Goal: Information Seeking & Learning: Learn about a topic

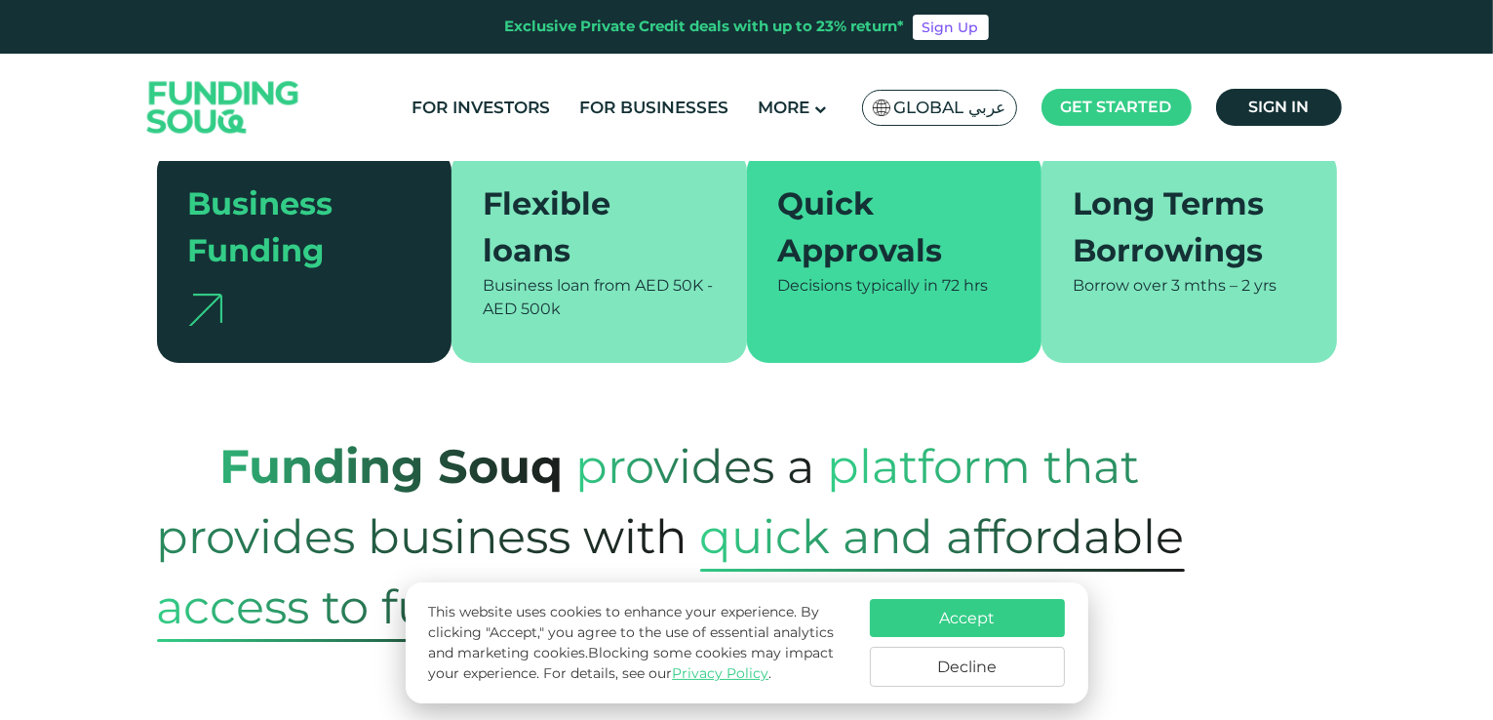
scroll to position [488, 0]
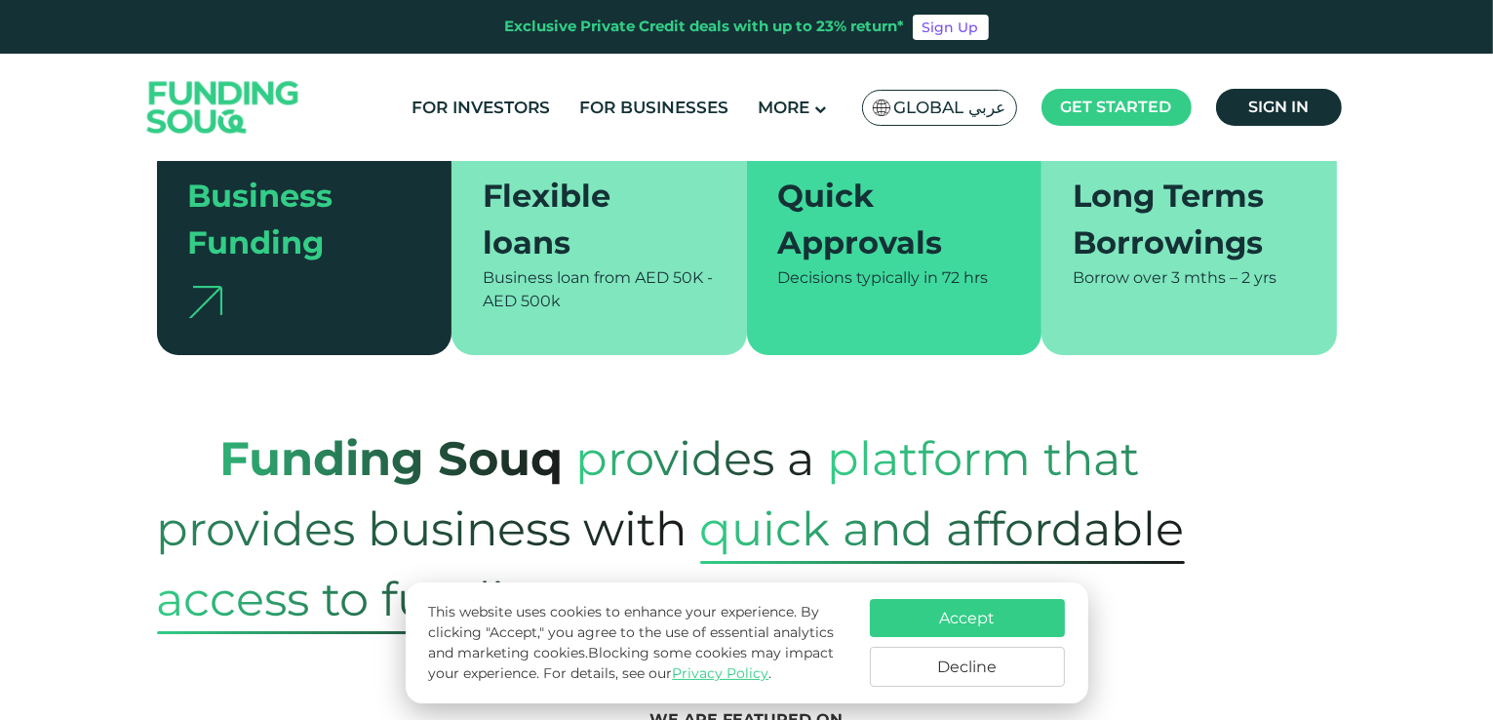
click at [926, 626] on button "Accept" at bounding box center [967, 618] width 195 height 38
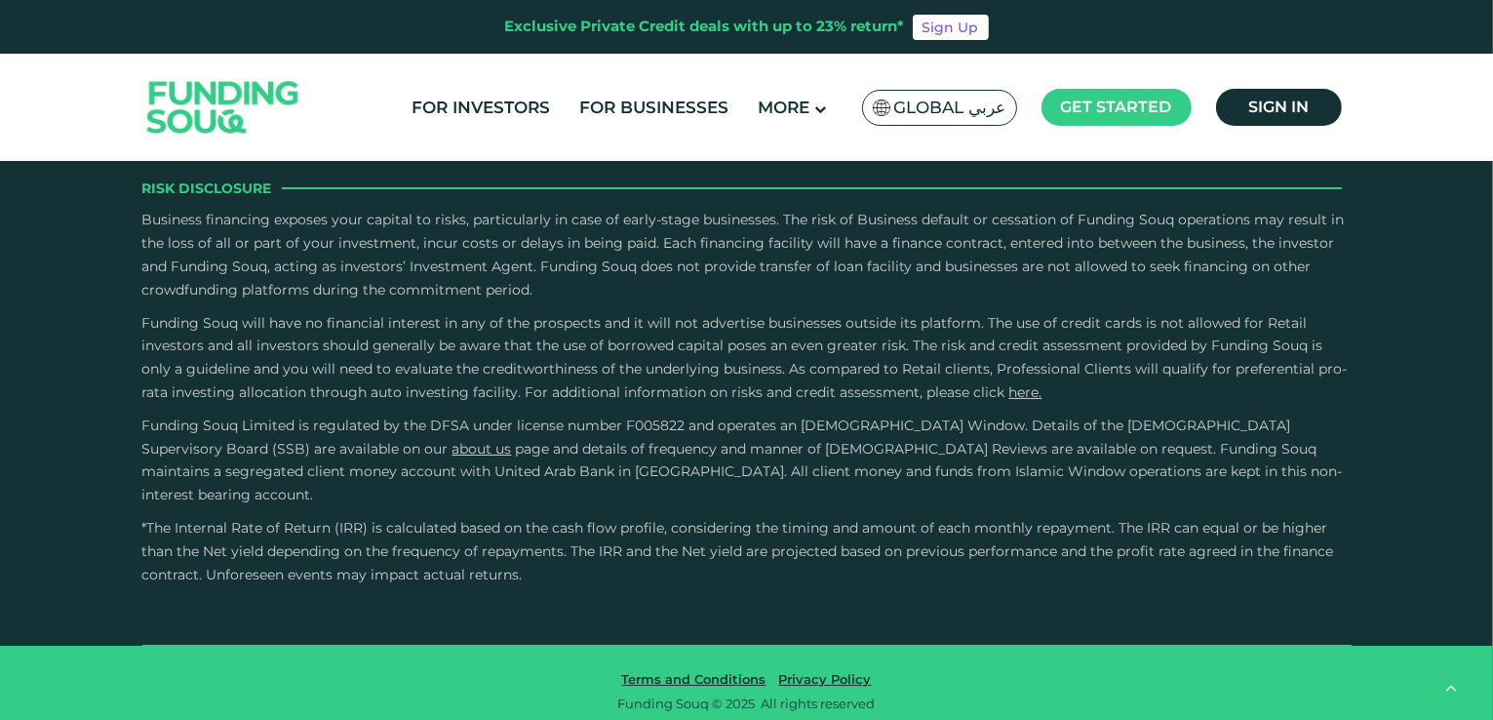
scroll to position [3608, 0]
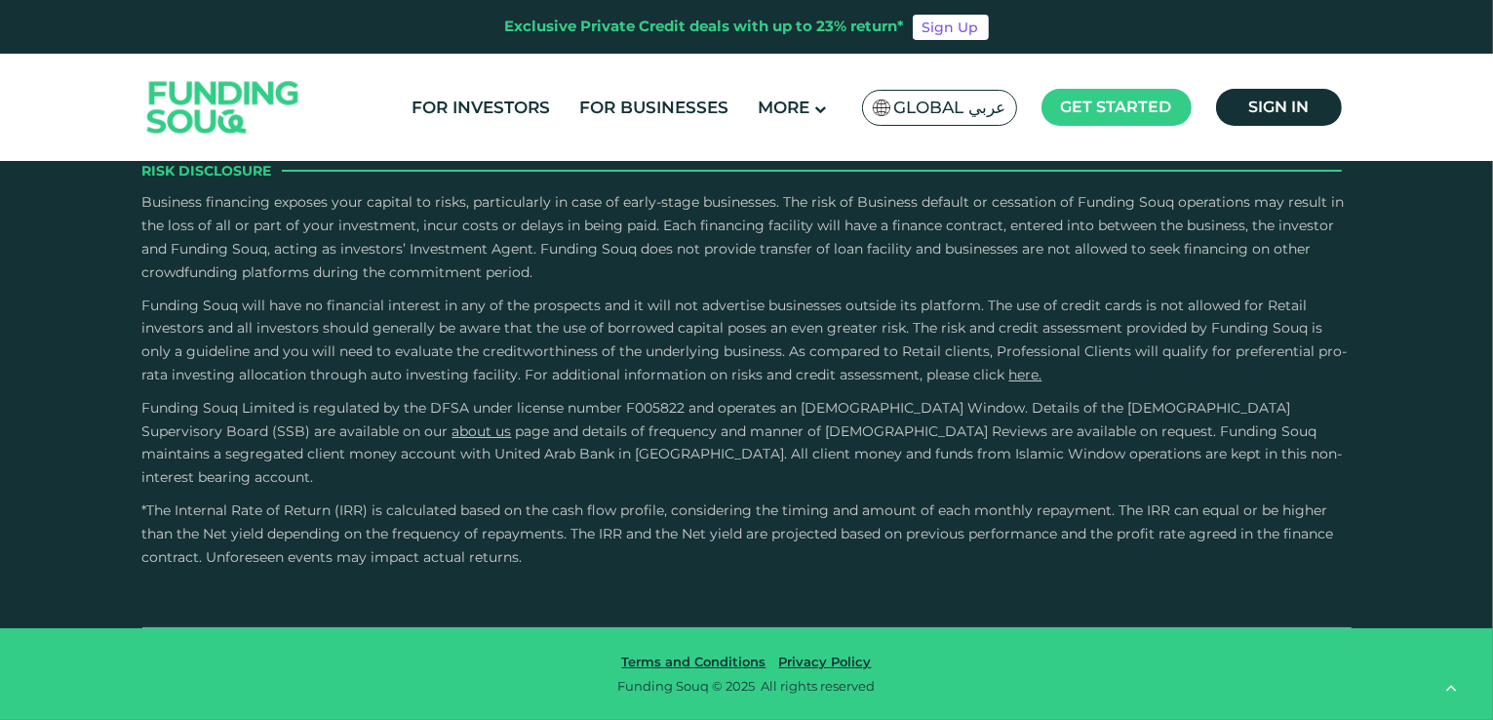
scroll to position [3706, 0]
